Goal: Obtain resource: Obtain resource

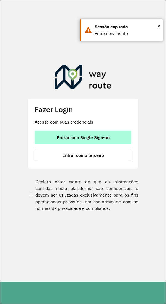
click at [80, 139] on span "Entrar com Single Sign-on" at bounding box center [83, 137] width 53 height 4
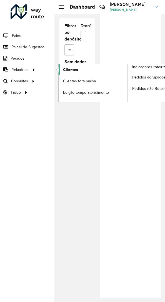
click at [76, 70] on span "Clientes" at bounding box center [70, 70] width 15 height 6
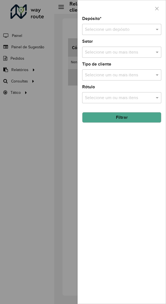
click at [109, 28] on input "text" at bounding box center [116, 29] width 63 height 7
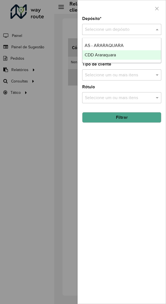
click at [99, 54] on span "CDD Araraquara" at bounding box center [100, 54] width 31 height 5
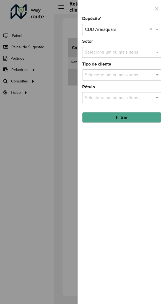
click at [99, 73] on input "text" at bounding box center [119, 75] width 71 height 7
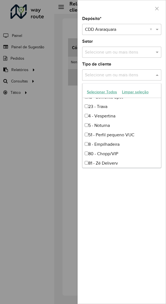
scroll to position [28, 0]
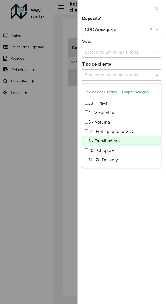
click at [124, 138] on div "8 - Empilhadeira" at bounding box center [122, 140] width 79 height 9
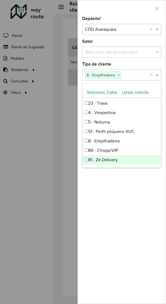
click at [63, 196] on div at bounding box center [83, 152] width 166 height 304
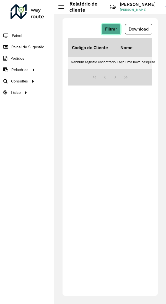
click at [111, 30] on span "Filtrar" at bounding box center [111, 29] width 12 height 5
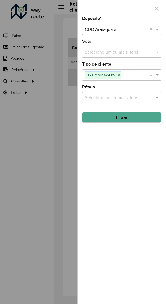
click at [107, 116] on button "Filtrar" at bounding box center [121, 117] width 79 height 11
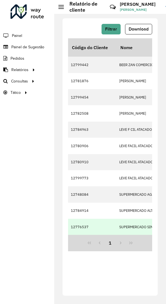
click at [69, 234] on td "12776537" at bounding box center [92, 226] width 49 height 16
drag, startPoint x: 69, startPoint y: 234, endPoint x: 76, endPoint y: 233, distance: 7.0
click at [76, 233] on td "12776537" at bounding box center [92, 226] width 49 height 16
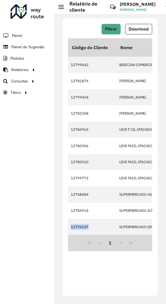
click at [120, 245] on div "1" at bounding box center [110, 243] width 84 height 16
click at [132, 245] on div "1" at bounding box center [110, 243] width 84 height 16
drag, startPoint x: 102, startPoint y: 245, endPoint x: 114, endPoint y: 235, distance: 15.2
click at [114, 235] on div "Código do Cliente Nome Documento Tipo Prioridade Tempo de espera Origem Tempo d…" at bounding box center [110, 144] width 84 height 213
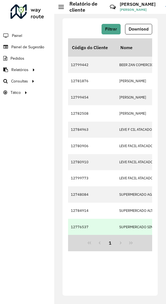
scroll to position [0, 1059]
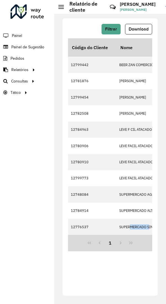
drag, startPoint x: 130, startPoint y: 235, endPoint x: 165, endPoint y: 235, distance: 34.9
click at [165, 235] on div "Filtrar Download Código do Cliente Nome Documento Tipo Prioridade Tempo de espe…" at bounding box center [110, 159] width 112 height 290
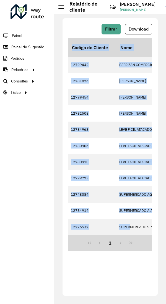
click at [59, 6] on div "Críticas? Dúvidas? Elogios? Sugestões? Entre em contato conosco!" at bounding box center [73, 9] width 58 height 15
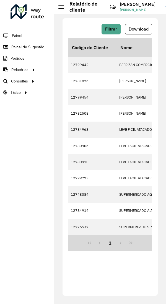
click at [62, 7] on div "Críticas? Dúvidas? Elogios? Sugestões? Entre em contato conosco!" at bounding box center [73, 9] width 58 height 15
click at [58, 7] on div "Críticas? Dúvidas? Elogios? Sugestões? Entre em contato conosco!" at bounding box center [73, 9] width 58 height 15
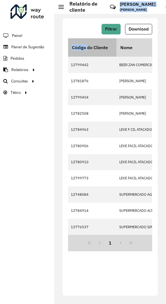
drag, startPoint x: 58, startPoint y: 7, endPoint x: 89, endPoint y: 45, distance: 49.6
click at [89, 45] on div "Relatório de cliente Críticas? Dúvidas? Elogios? Sugestões? Entre em contato co…" at bounding box center [110, 152] width 112 height 304
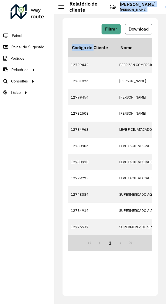
click at [134, 33] on button "Download" at bounding box center [138, 29] width 27 height 11
